Goal: Navigation & Orientation: Find specific page/section

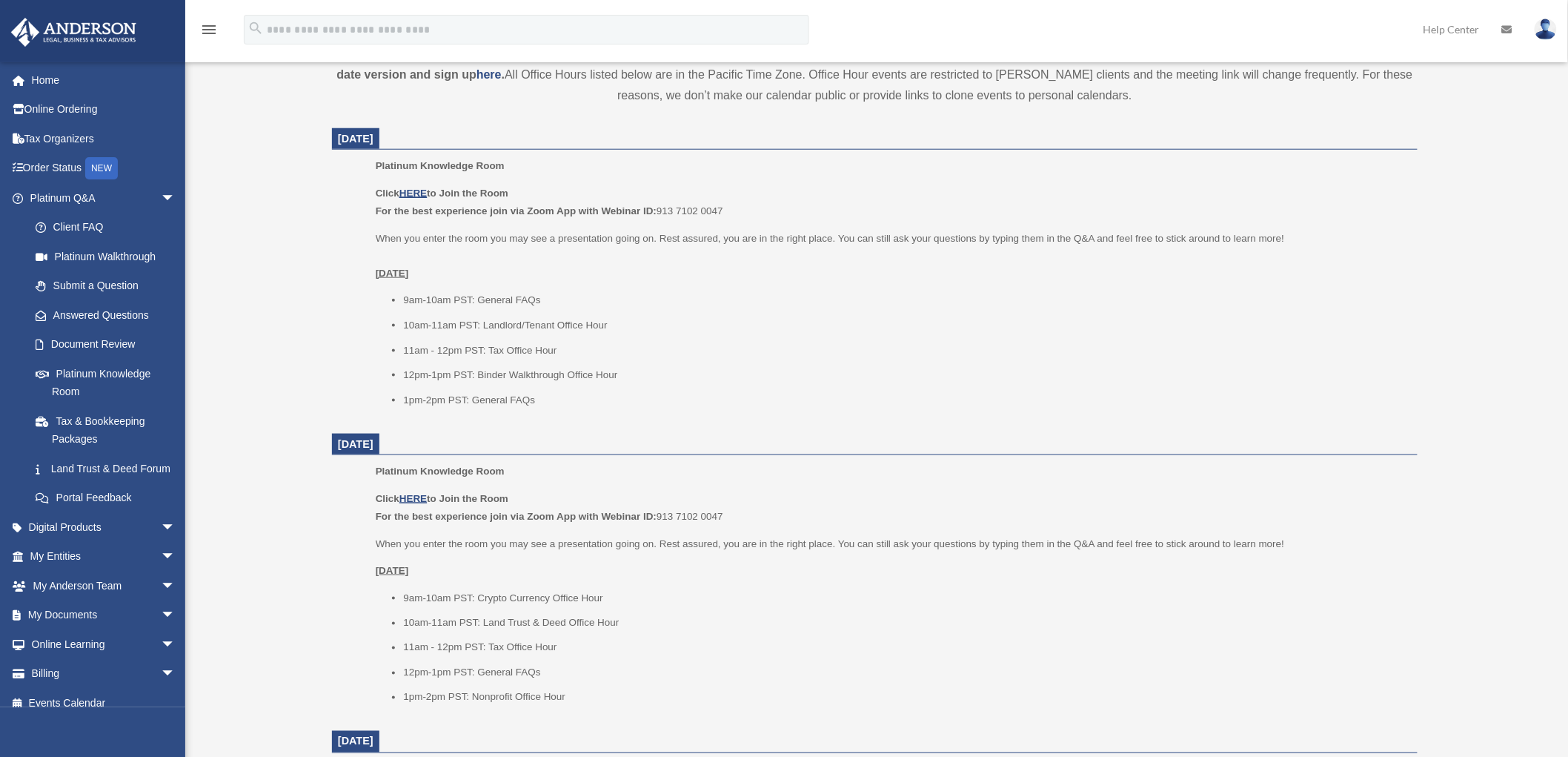
scroll to position [576, 0]
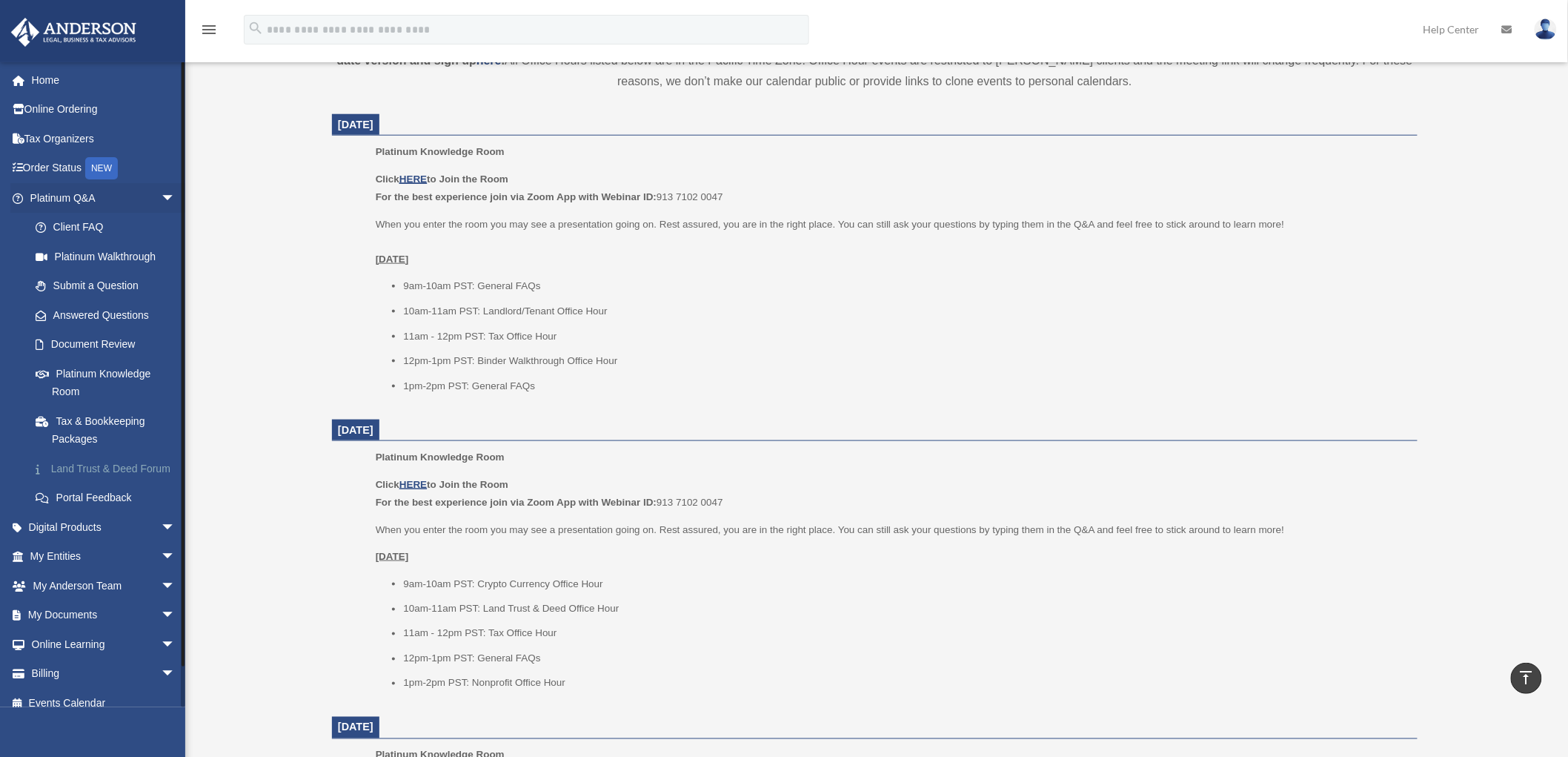
click at [111, 463] on link "Land Trust & Deed Forum" at bounding box center [109, 469] width 177 height 30
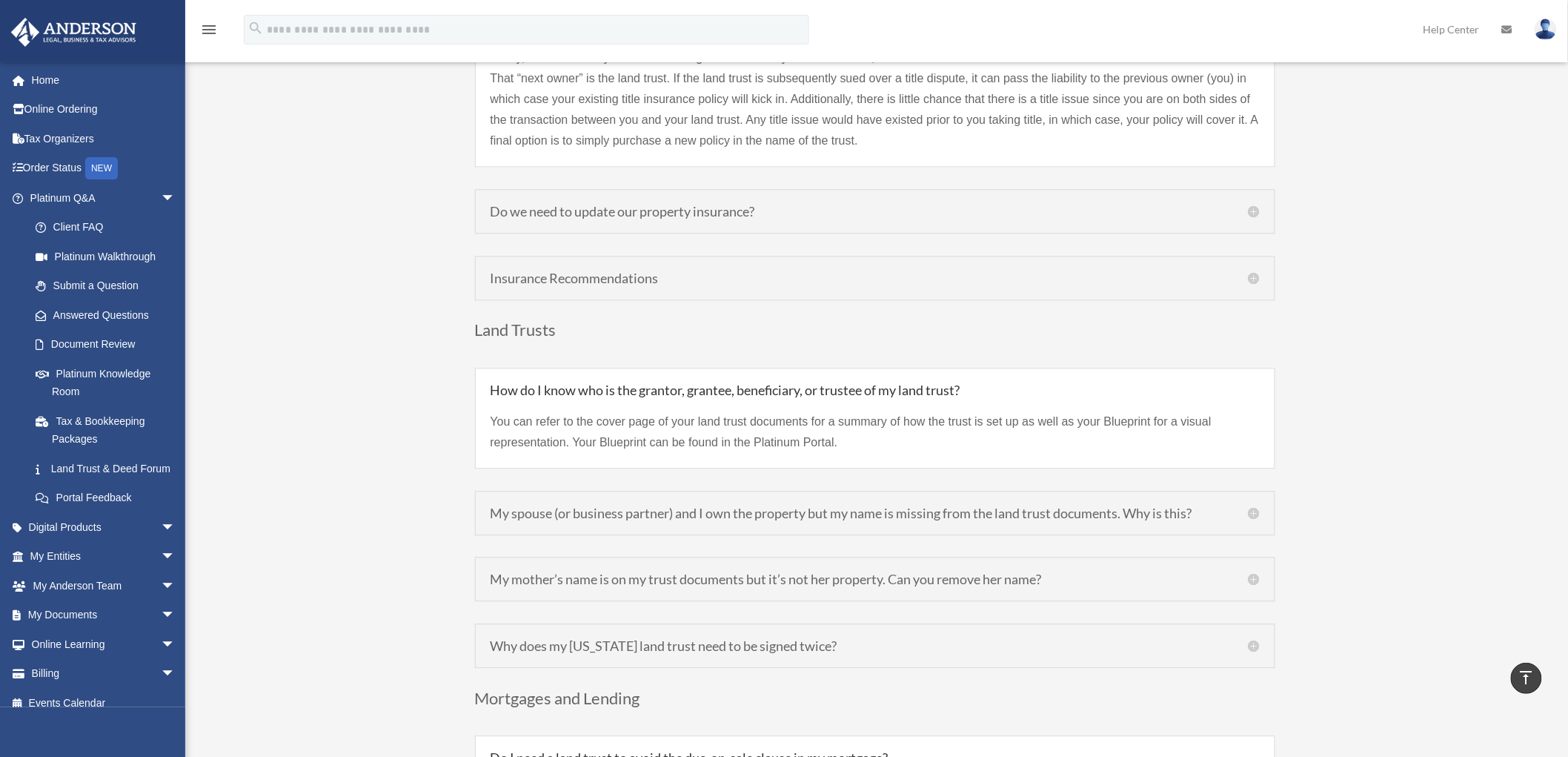
scroll to position [3814, 0]
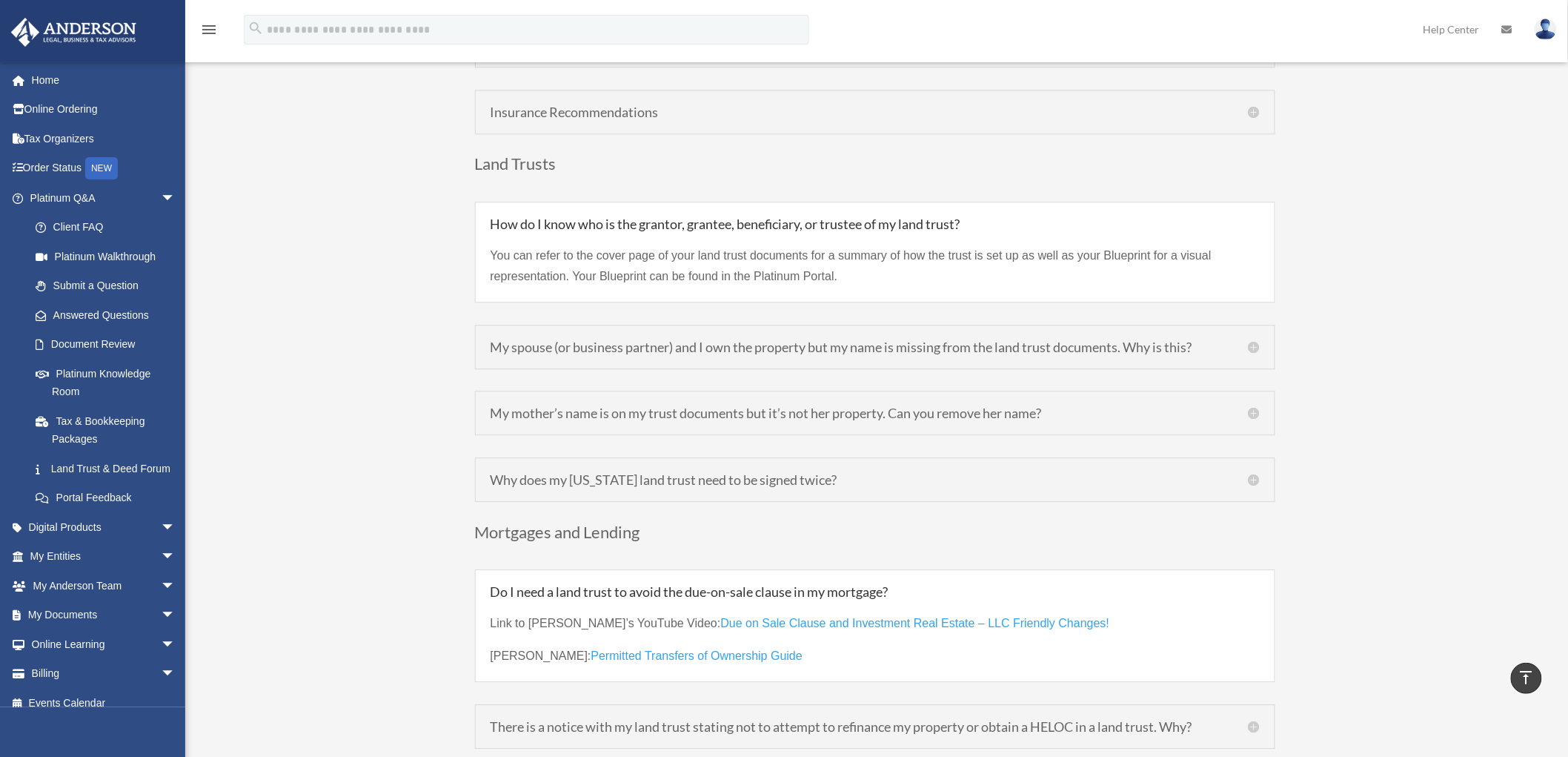
click at [378, 400] on div "Land Trust & Deed Forum Table of Contents 00:33 – What is a Trust? 01:40 – What…" at bounding box center [874, 5] width 1108 height 7375
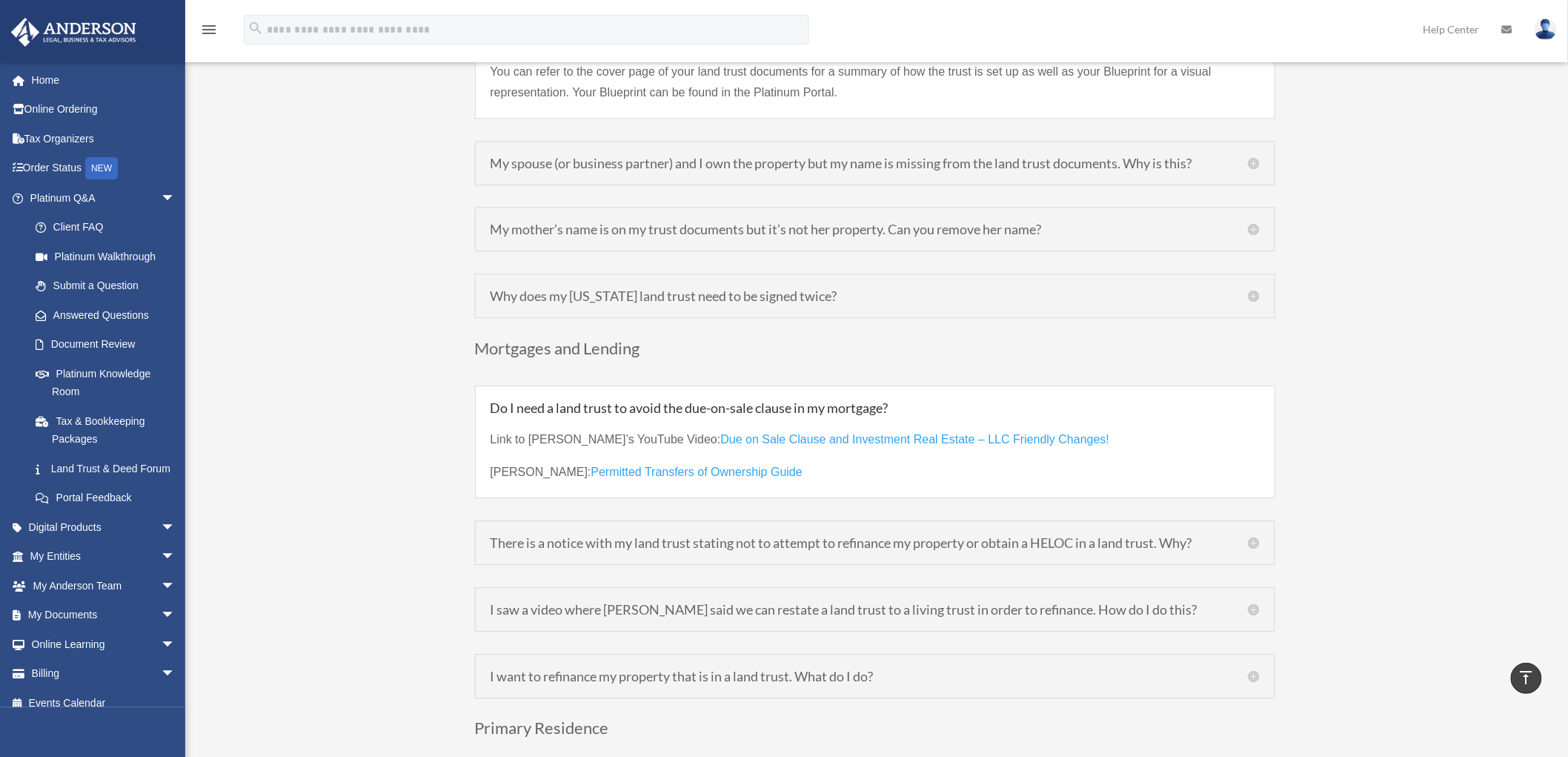
scroll to position [4226, 0]
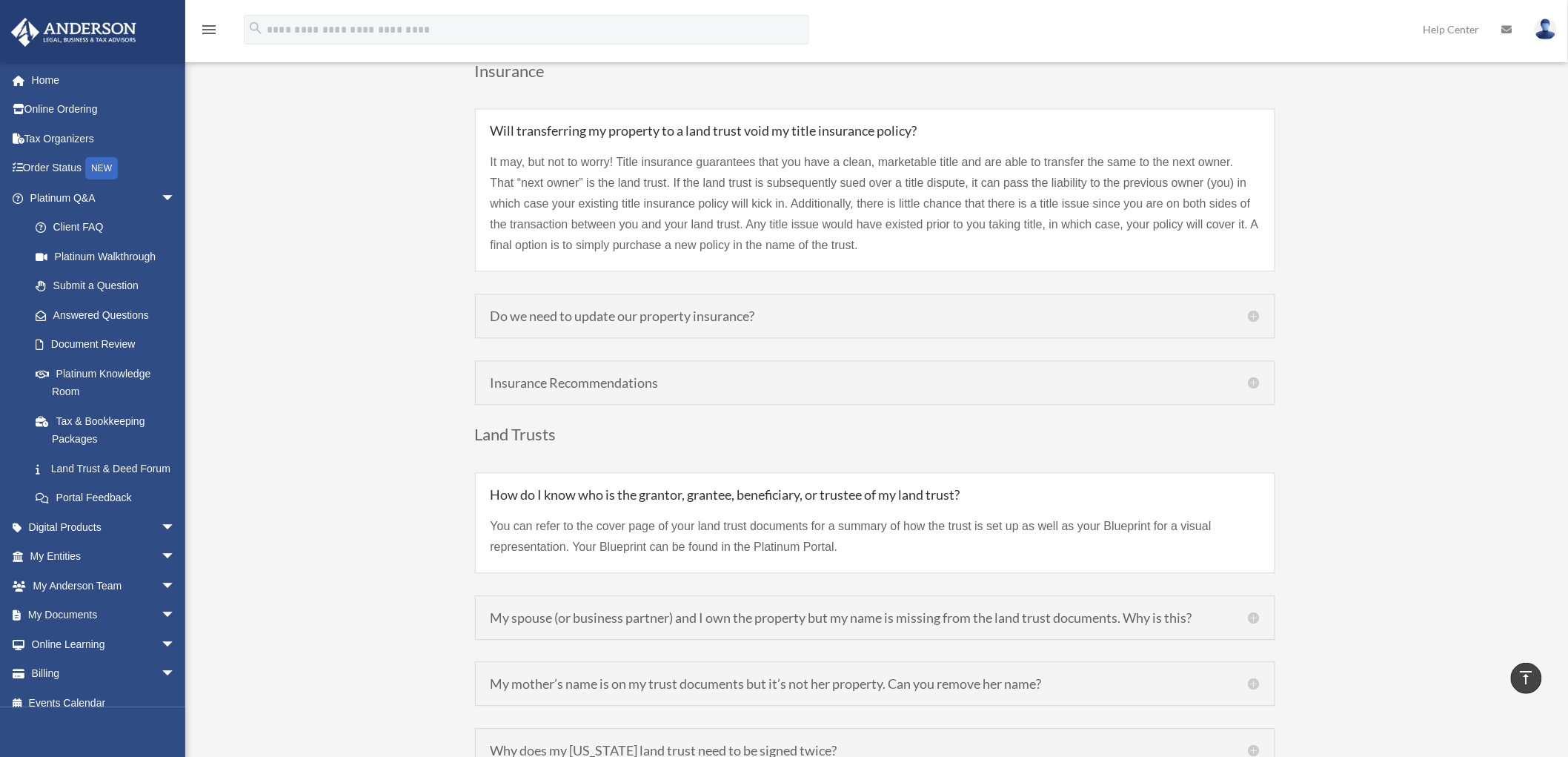
scroll to position [3403, 0]
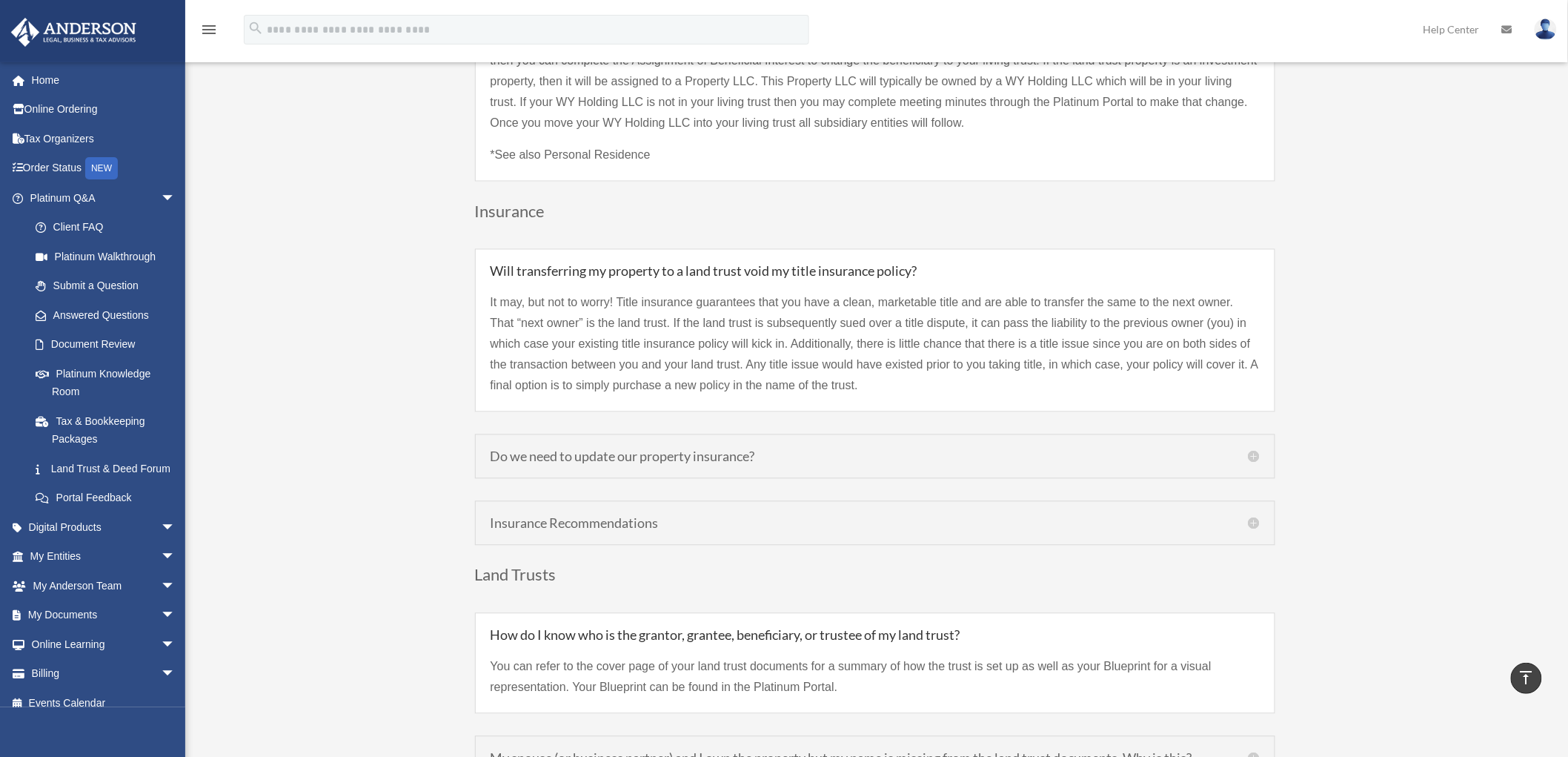
drag, startPoint x: 402, startPoint y: 267, endPoint x: 425, endPoint y: 7, distance: 261.0
click at [402, 249] on div "Land Trust & Deed Forum Table of Contents 00:33 – What is a Trust? 01:40 – What…" at bounding box center [874, 416] width 1108 height 7375
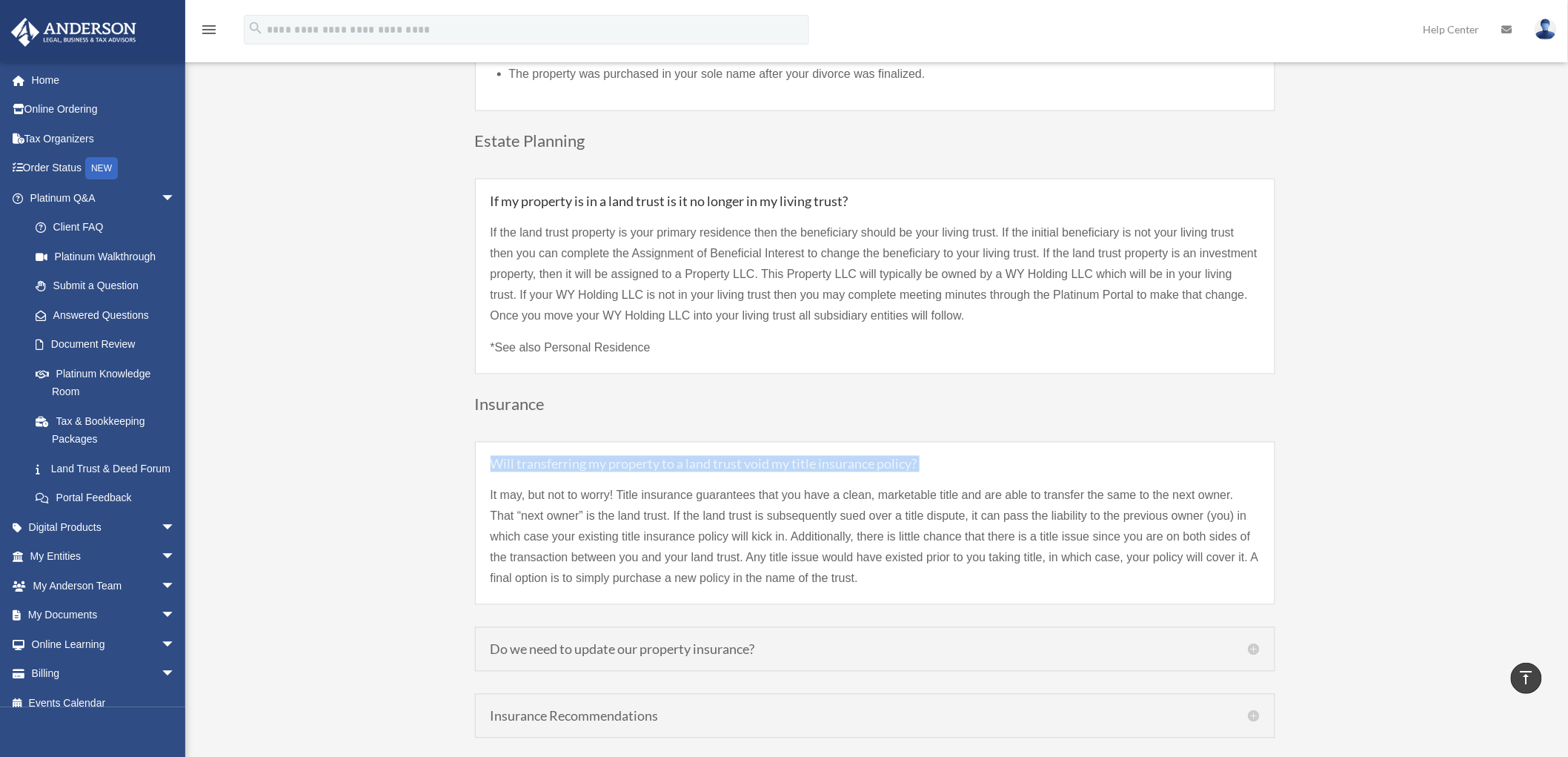
scroll to position [3073, 0]
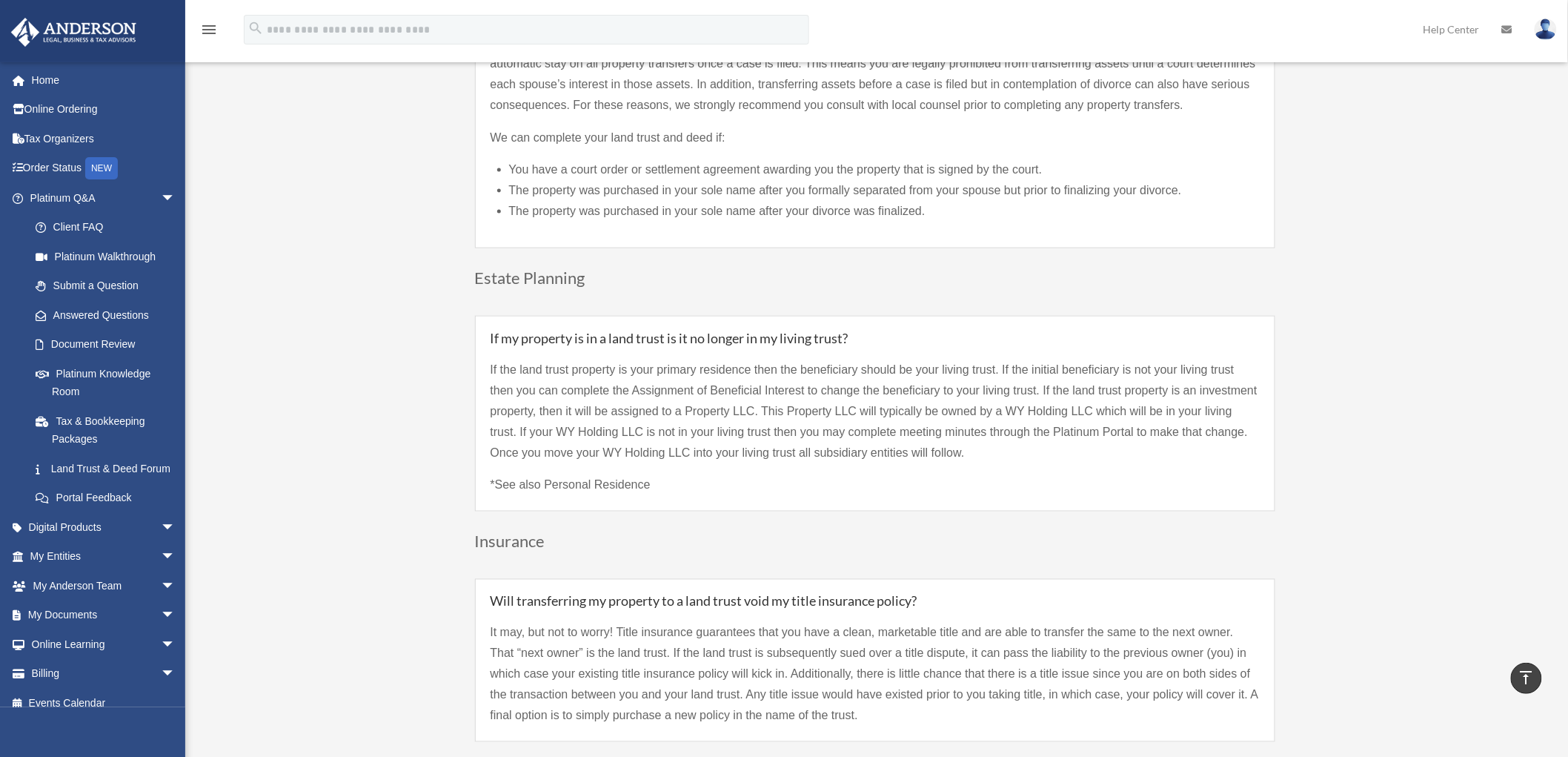
click at [352, 404] on div "Land Trust & Deed Forum Table of Contents 00:33 – What is a Trust? 01:40 – What…" at bounding box center [874, 746] width 1108 height 7375
click at [161, 571] on span "arrow_drop_down" at bounding box center [176, 557] width 30 height 31
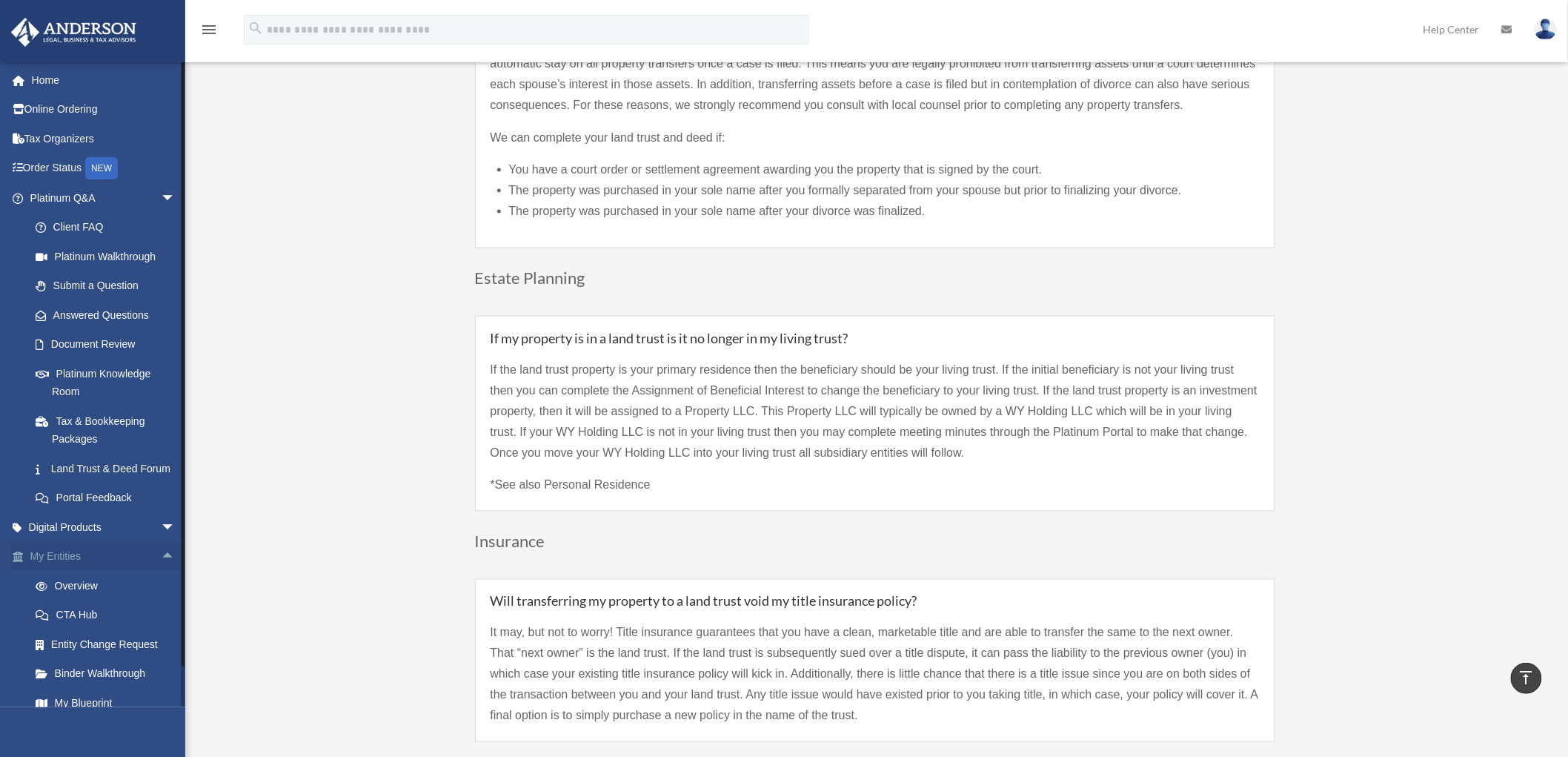
click at [161, 572] on span "arrow_drop_up" at bounding box center [176, 557] width 30 height 31
click at [161, 539] on span "arrow_drop_down" at bounding box center [176, 527] width 30 height 31
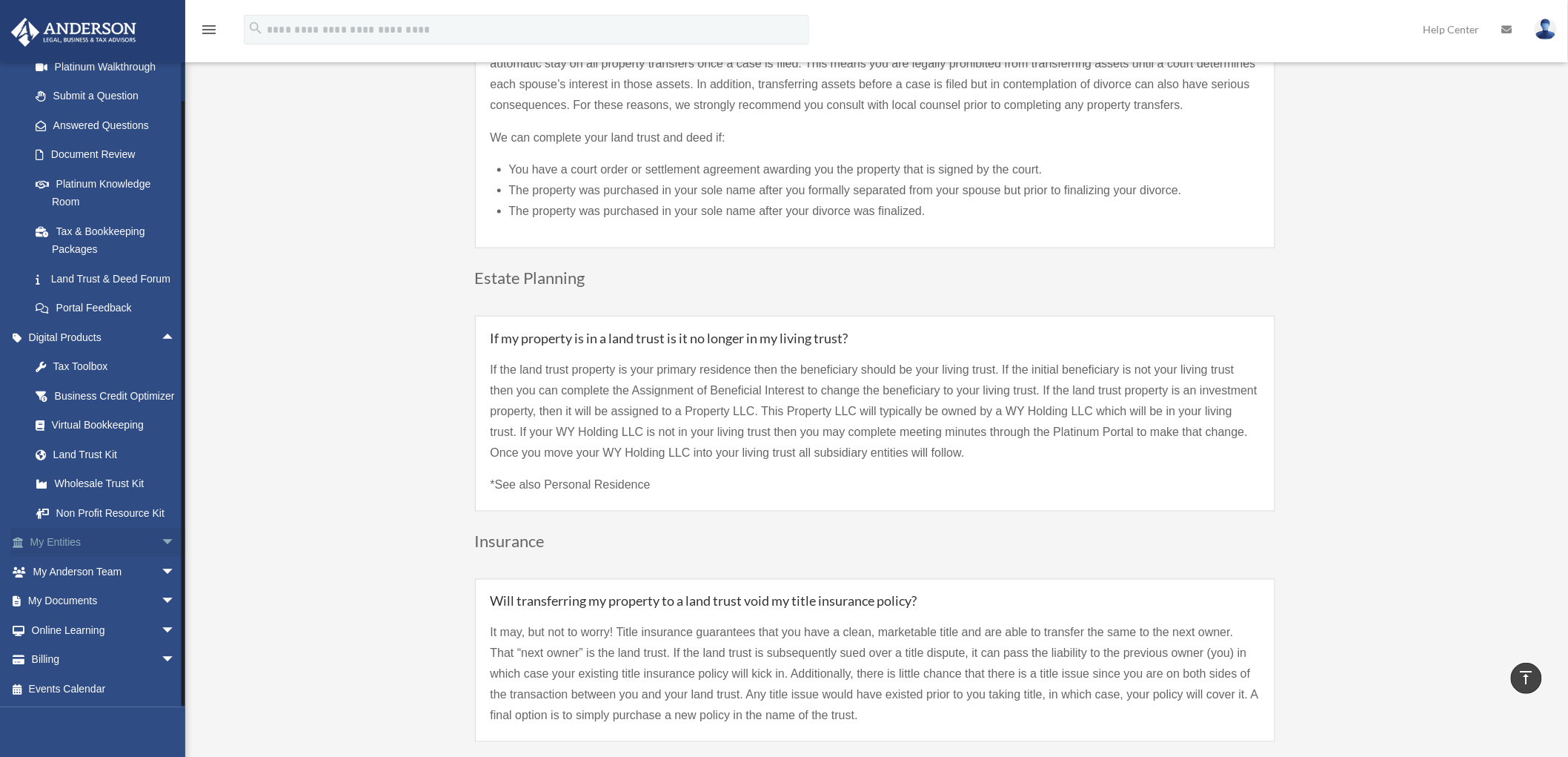
scroll to position [225, 0]
click at [161, 573] on span "arrow_drop_down" at bounding box center [176, 571] width 30 height 31
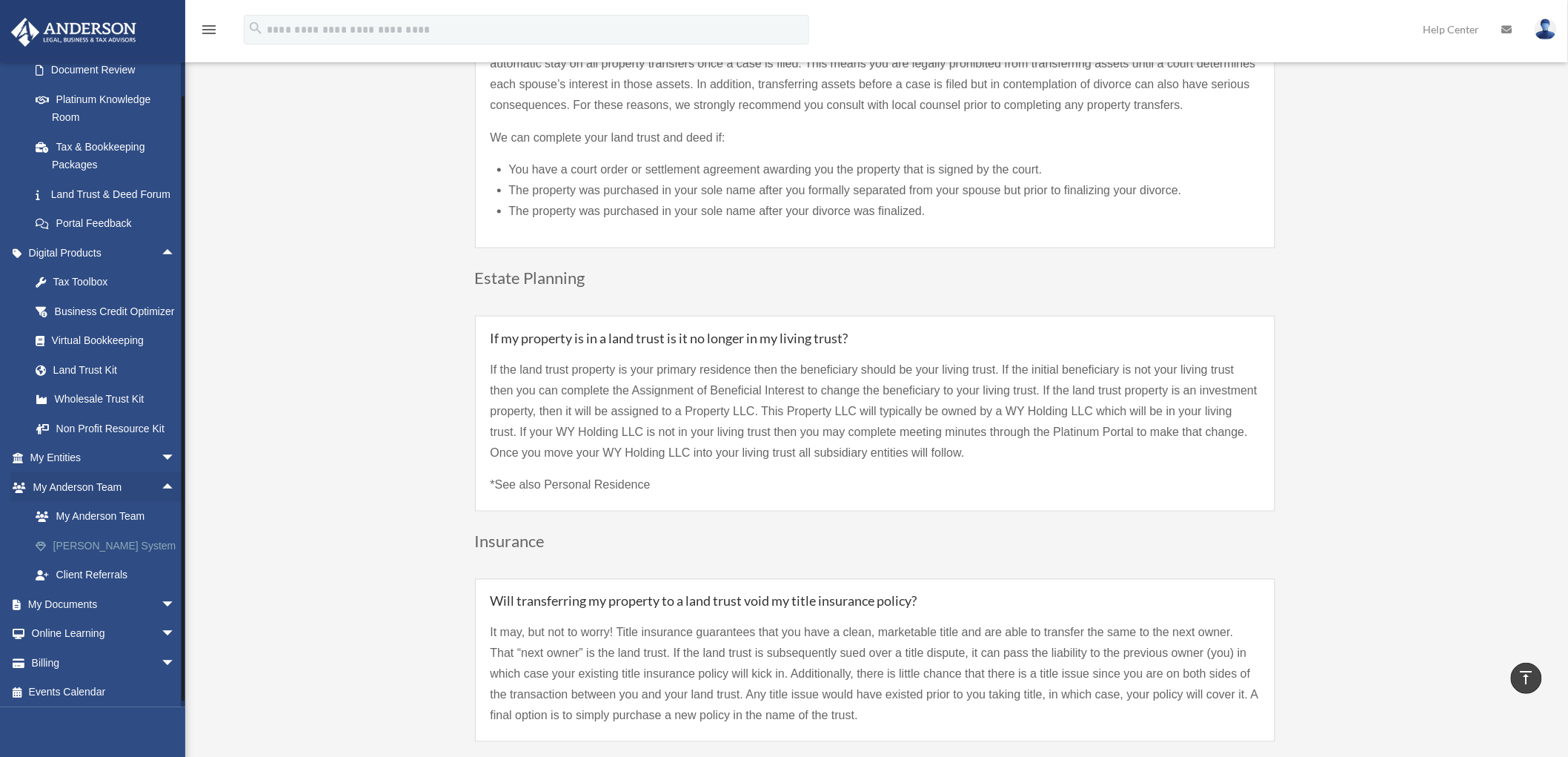
scroll to position [312, 0]
click at [161, 601] on span "arrow_drop_down" at bounding box center [176, 601] width 30 height 31
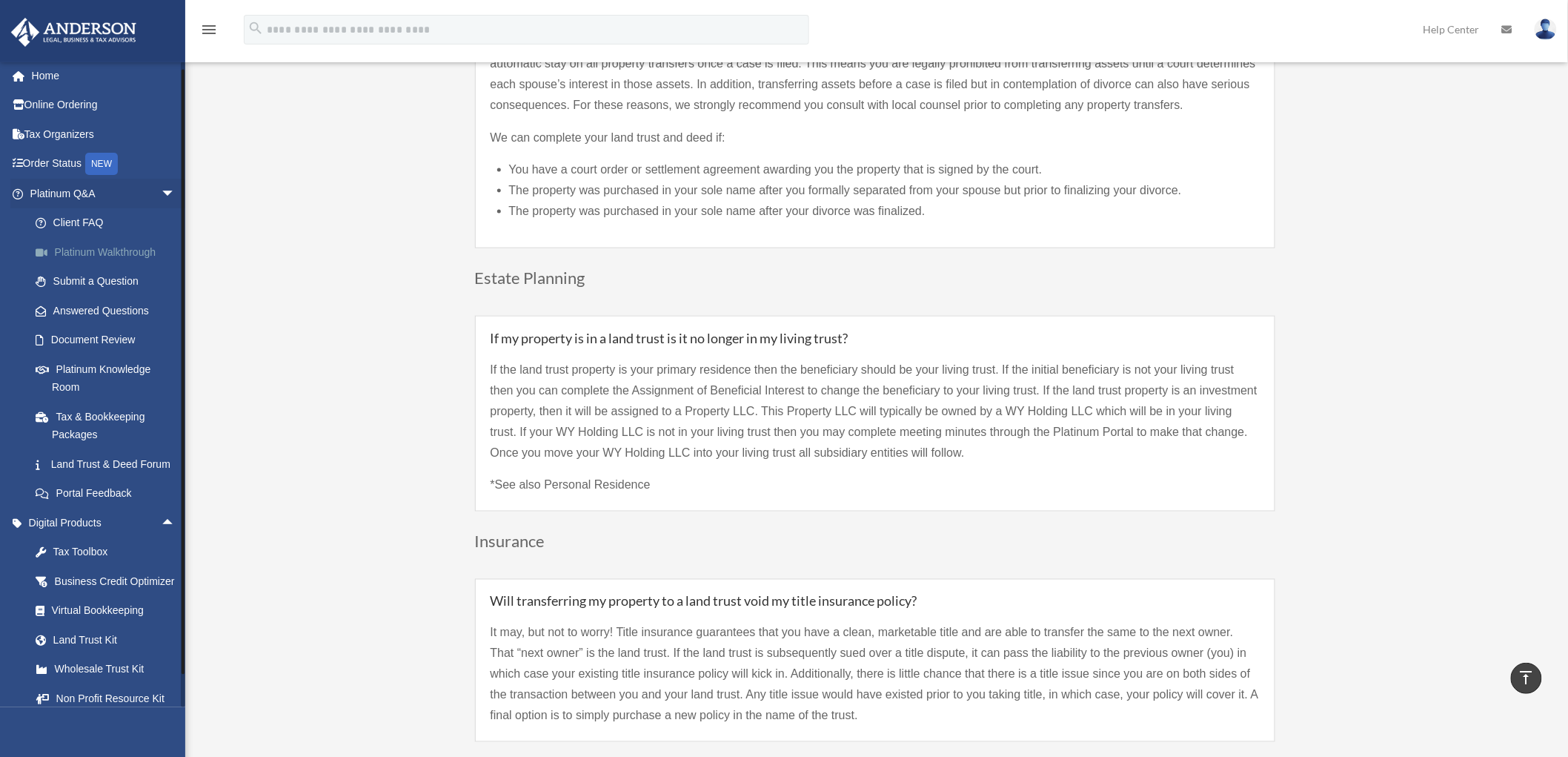
scroll to position [0, 0]
click at [161, 194] on span "arrow_drop_down" at bounding box center [176, 198] width 30 height 31
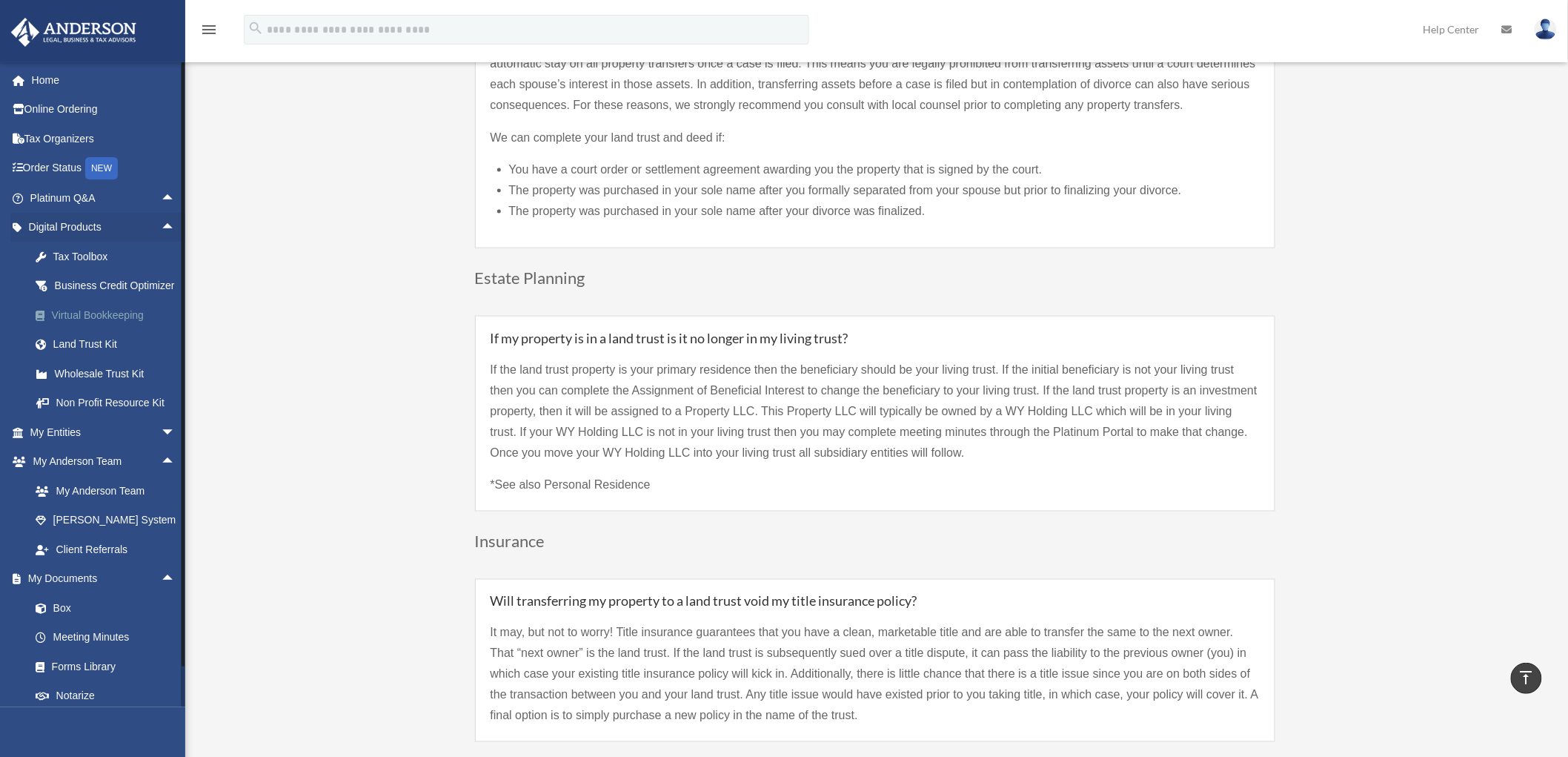
click at [85, 324] on div "Virtual Bookkeeping" at bounding box center [116, 315] width 128 height 19
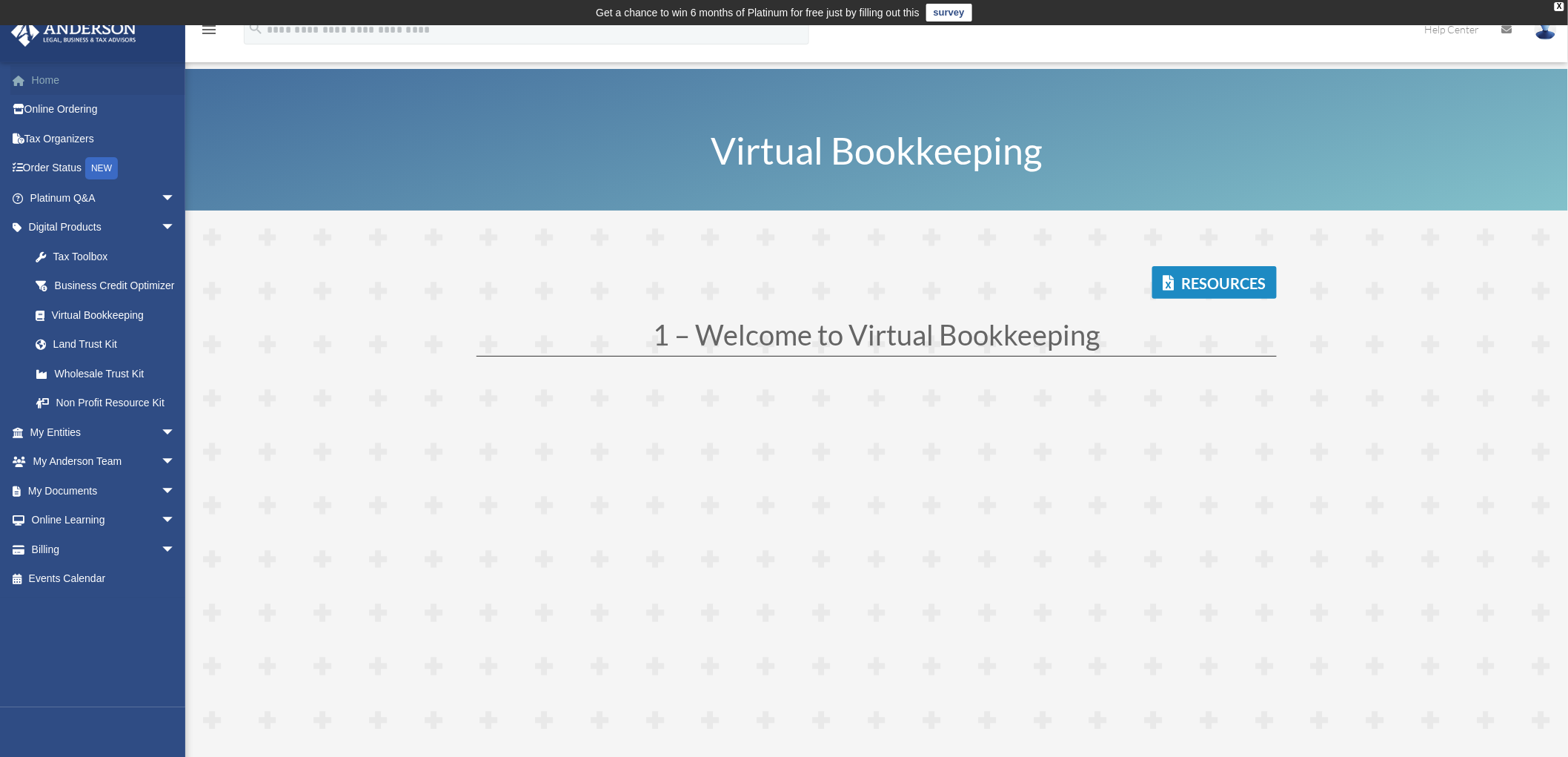
click at [64, 81] on link "Home" at bounding box center [103, 80] width 187 height 30
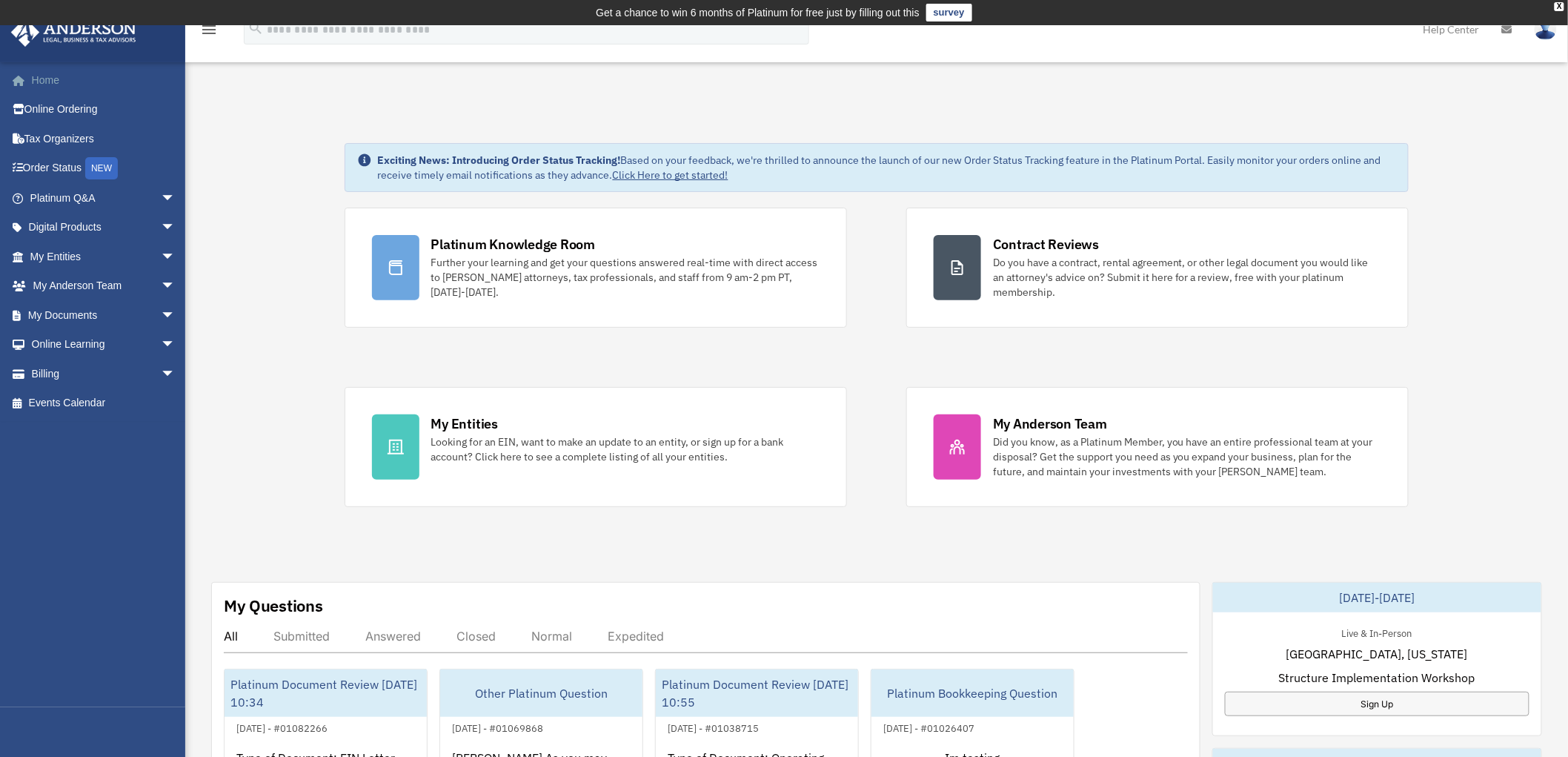
click at [42, 81] on link "Home" at bounding box center [103, 80] width 187 height 30
click at [306, 189] on div "Exciting News: Introducing Order Status Tracking! Based on your feedback, we're…" at bounding box center [877, 772] width 1405 height 1332
click at [53, 76] on link "Home" at bounding box center [103, 80] width 187 height 30
